Goal: Transaction & Acquisition: Purchase product/service

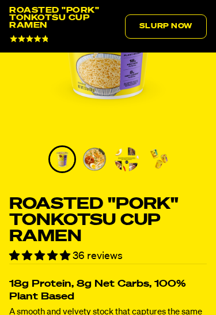
scroll to position [196, 0]
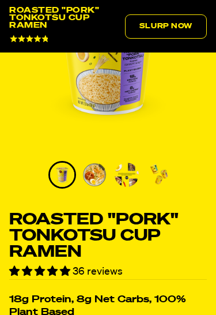
click at [116, 96] on img "1 of 4" at bounding box center [108, 53] width 198 height 198
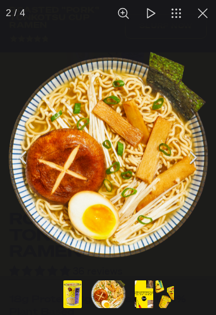
click at [145, 290] on button "Go to slide #3" at bounding box center [144, 294] width 37 height 28
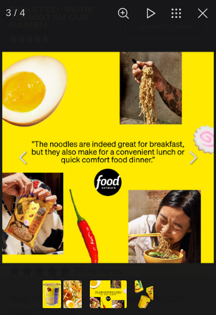
click at [191, 159] on button "You can close this modal content with the ESC key" at bounding box center [192, 157] width 29 height 29
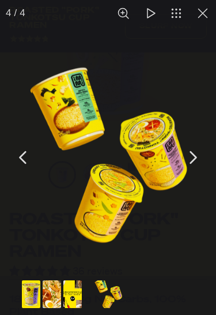
click at [203, 14] on button "You can close this modal content with the ESC key" at bounding box center [203, 13] width 27 height 27
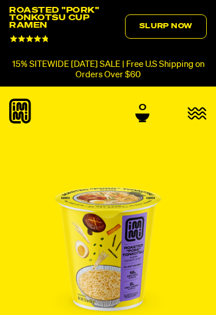
click at [171, 32] on link "Slurp Now" at bounding box center [166, 26] width 82 height 24
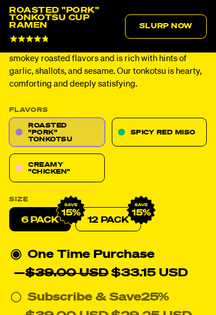
scroll to position [477, 0]
click at [72, 165] on link "Creamy "Chicken"" at bounding box center [57, 168] width 96 height 29
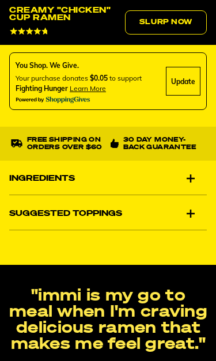
scroll to position [859, 0]
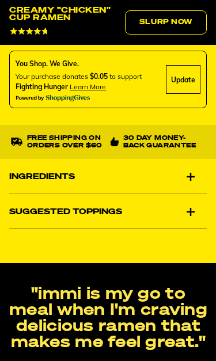
click at [198, 205] on div "Suggested Toppings" at bounding box center [108, 213] width 198 height 32
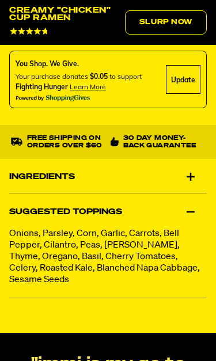
click at [191, 172] on div "Ingredients" at bounding box center [108, 177] width 198 height 32
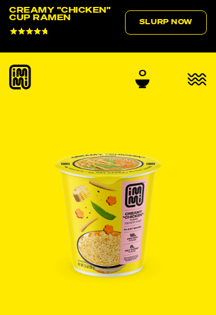
scroll to position [0, 0]
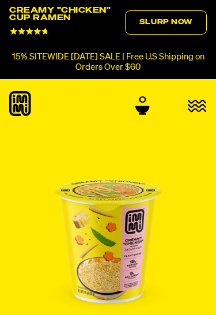
click at [201, 100] on icon "button" at bounding box center [197, 105] width 18 height 11
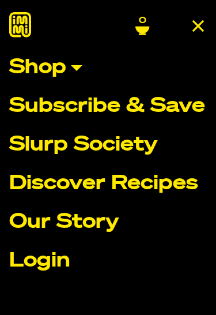
click at [64, 76] on link "Shop" at bounding box center [108, 68] width 198 height 20
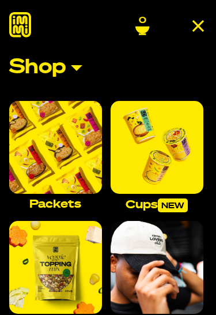
click at [64, 163] on img "Main navigation" at bounding box center [55, 147] width 93 height 93
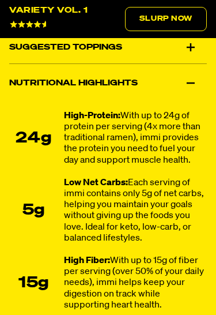
scroll to position [1254, 0]
